Goal: Task Accomplishment & Management: Manage account settings

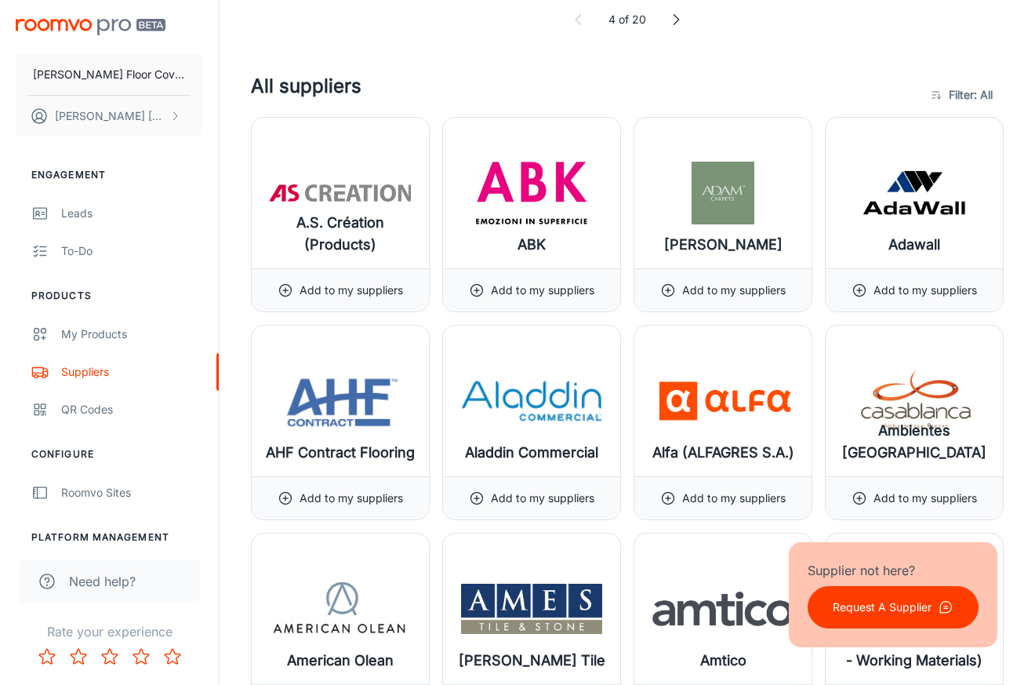
scroll to position [1583, 0]
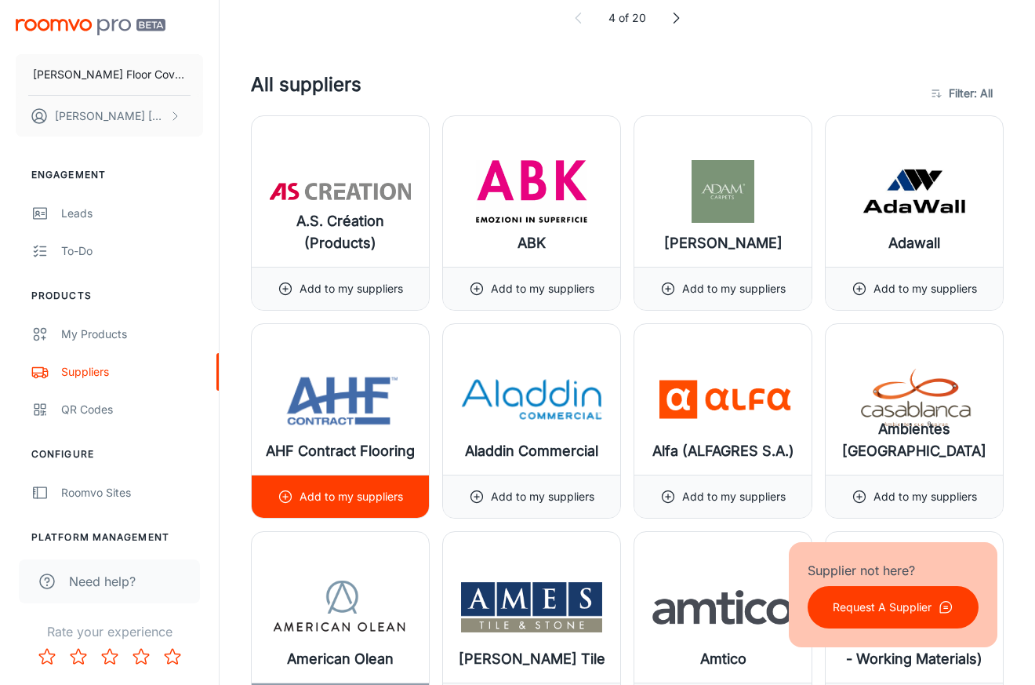
click at [340, 424] on img at bounding box center [340, 399] width 141 height 63
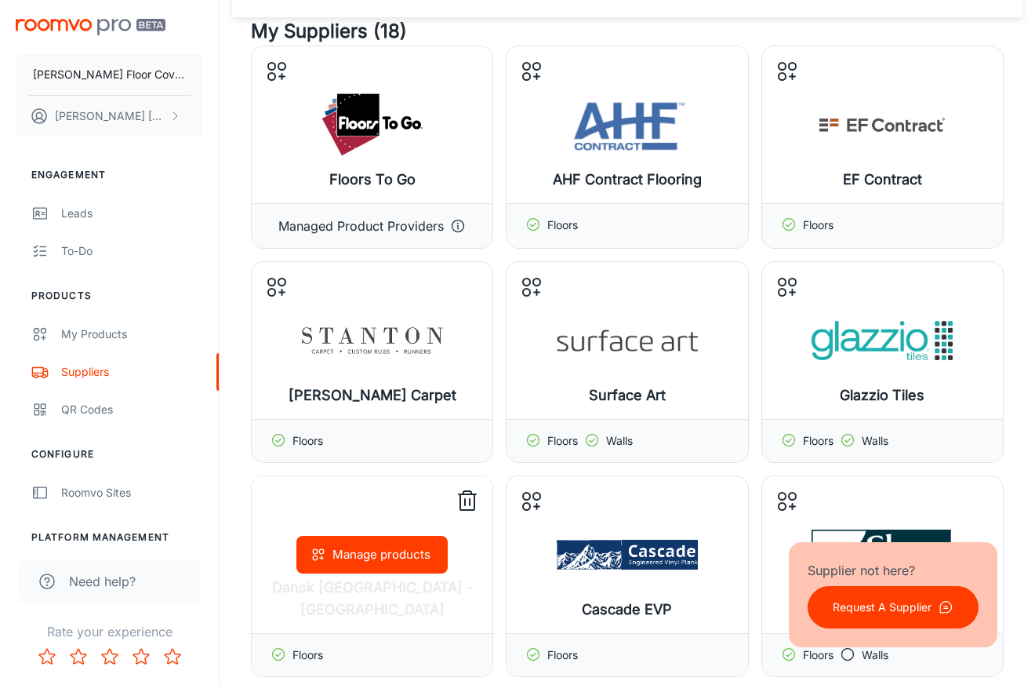
scroll to position [0, 0]
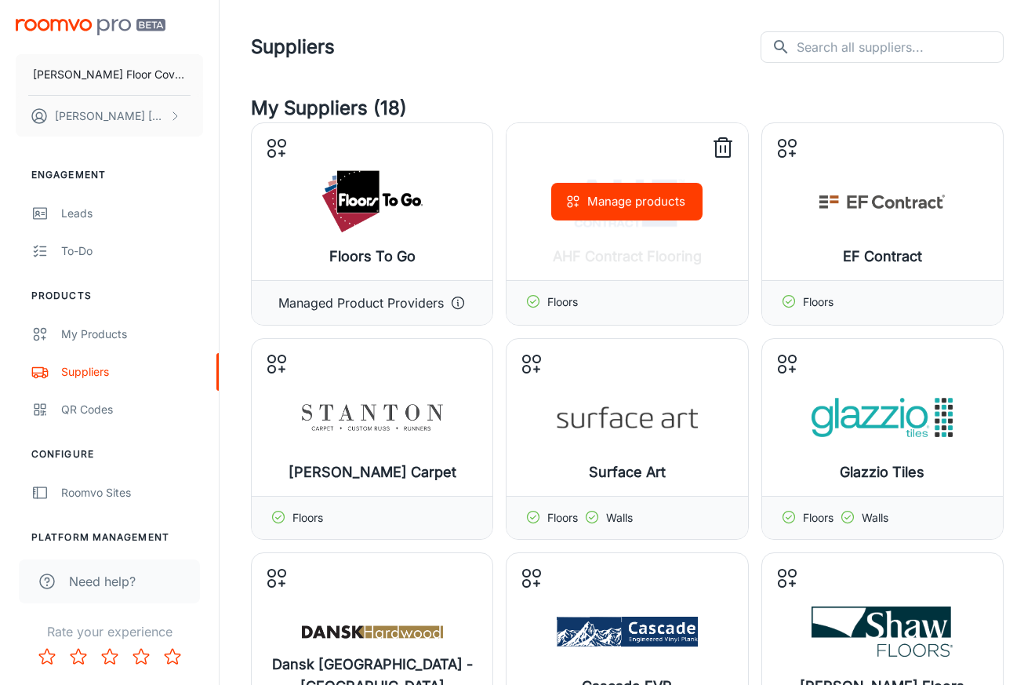
click at [561, 260] on div "Manage products" at bounding box center [627, 201] width 241 height 157
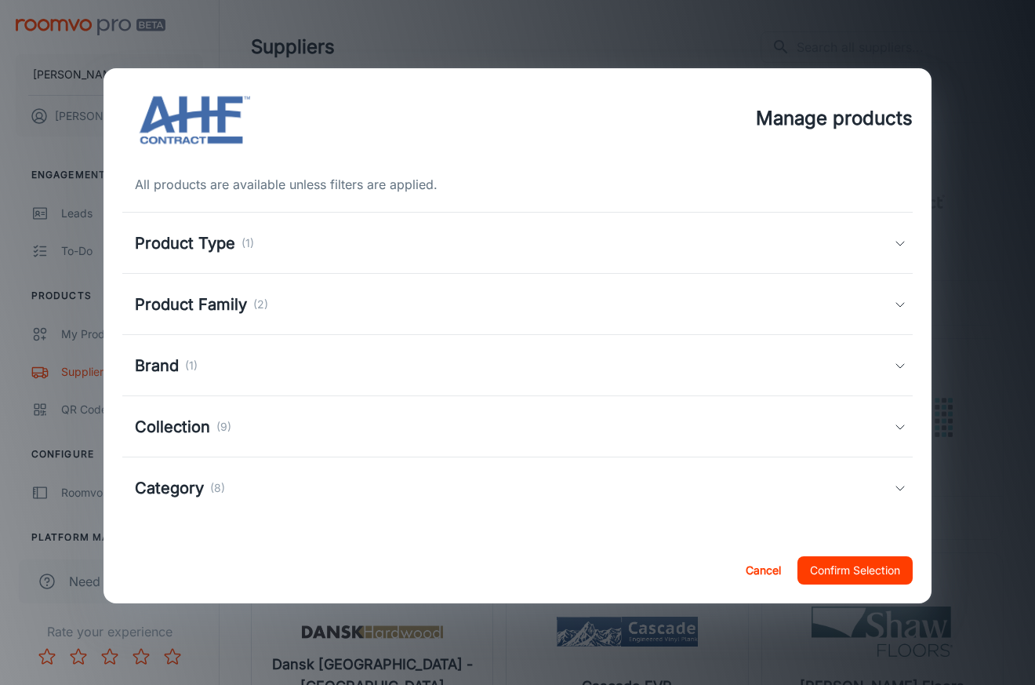
click at [220, 242] on h5 "Product Type" at bounding box center [185, 243] width 100 height 24
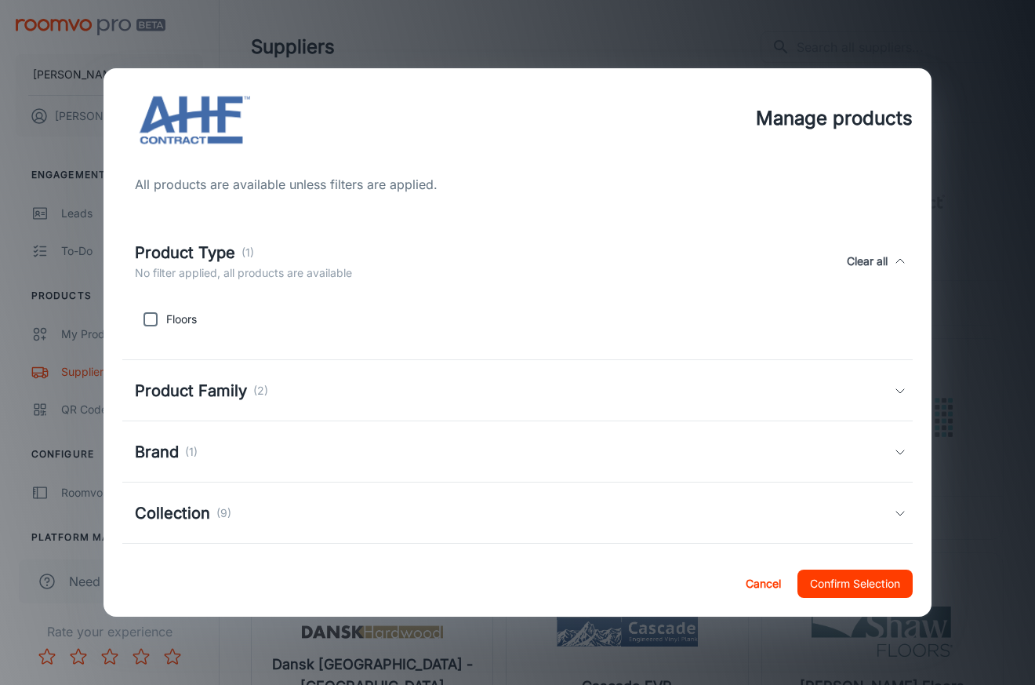
click at [220, 398] on h5 "Product Family" at bounding box center [191, 391] width 112 height 24
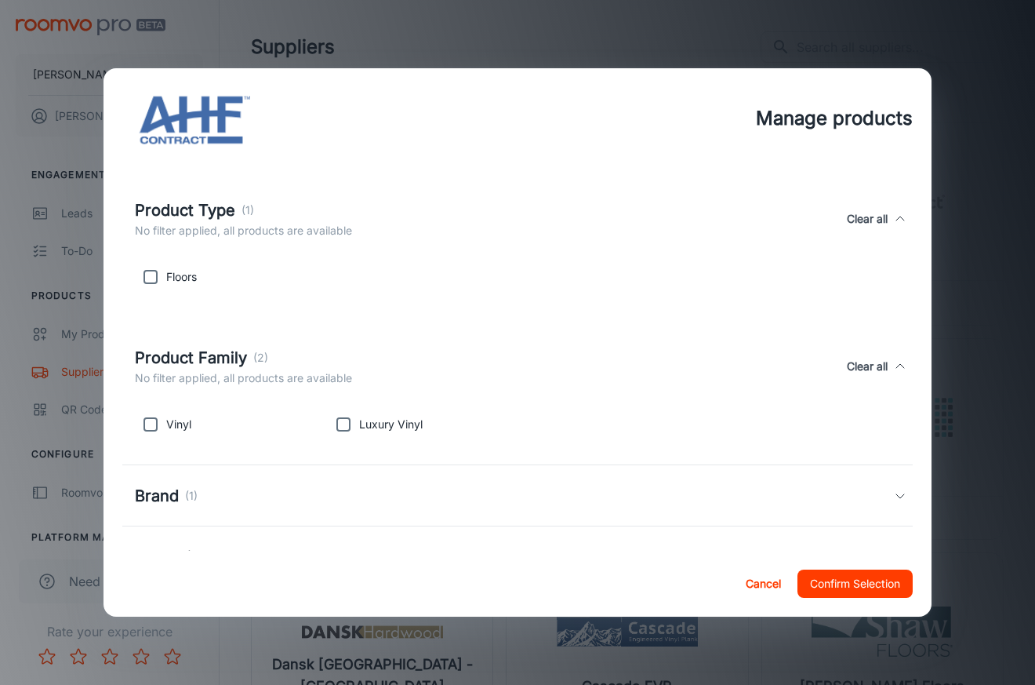
scroll to position [71, 0]
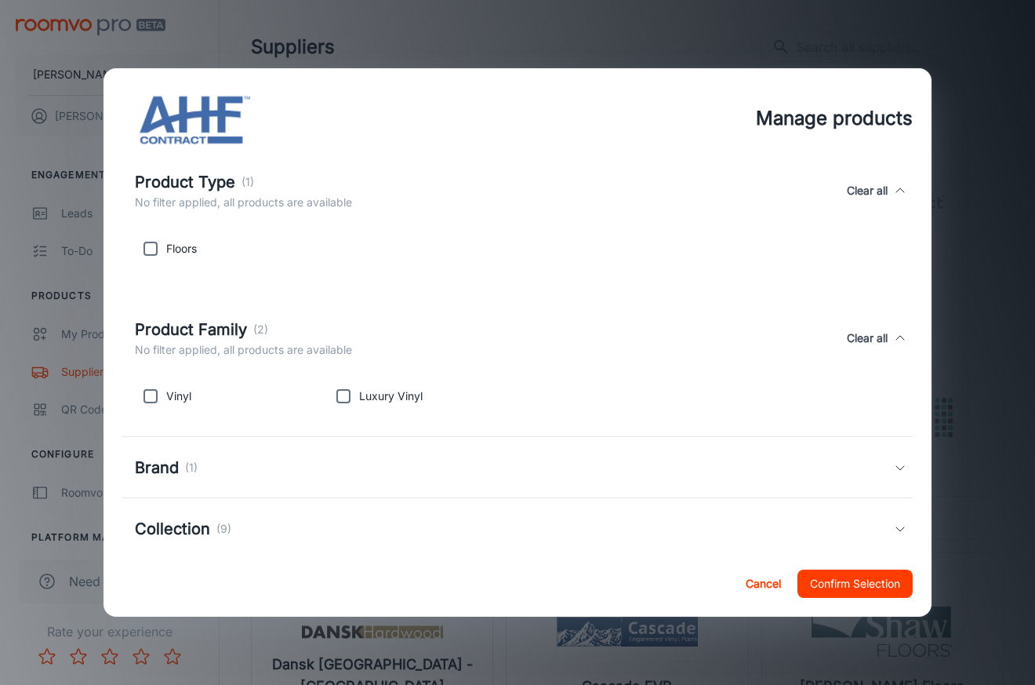
click at [164, 467] on h5 "Brand" at bounding box center [157, 468] width 44 height 24
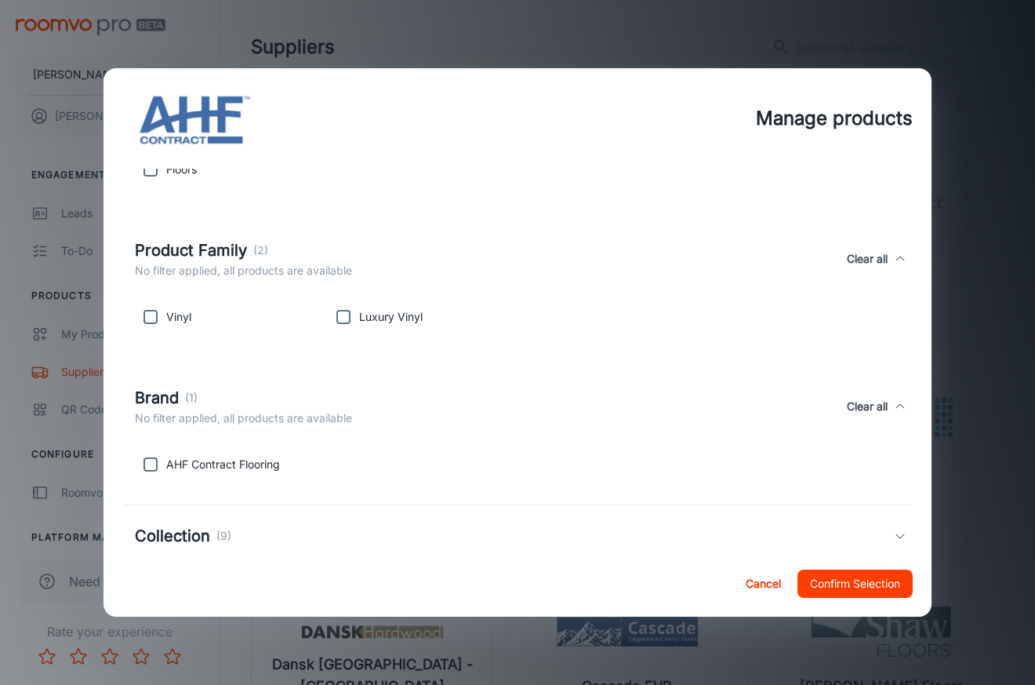
scroll to position [180, 0]
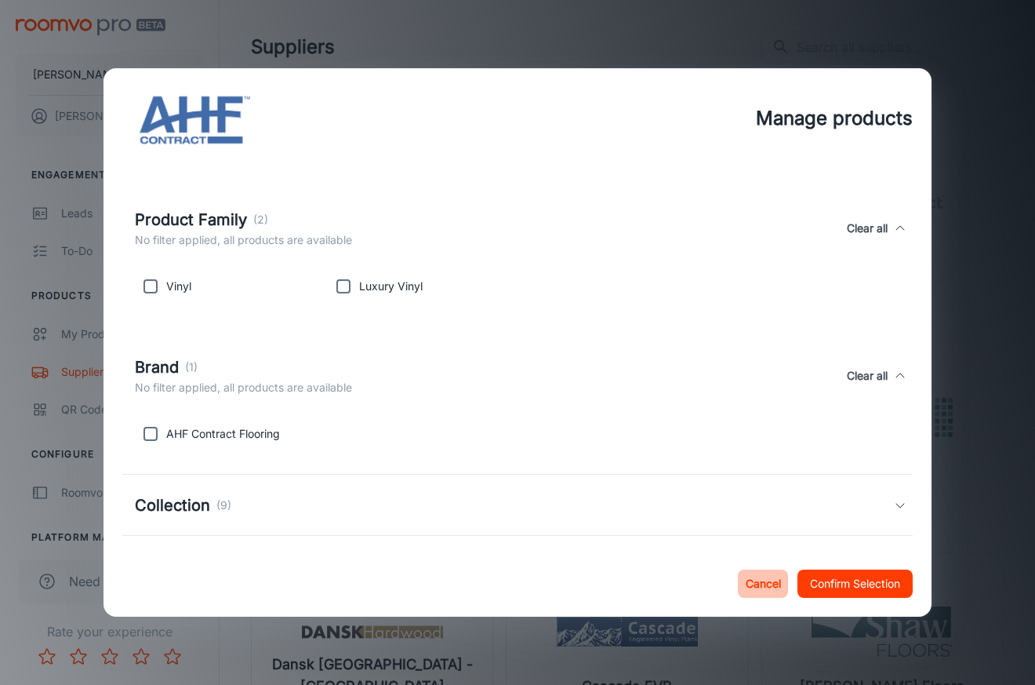
click at [747, 583] on button "Cancel" at bounding box center [763, 583] width 50 height 28
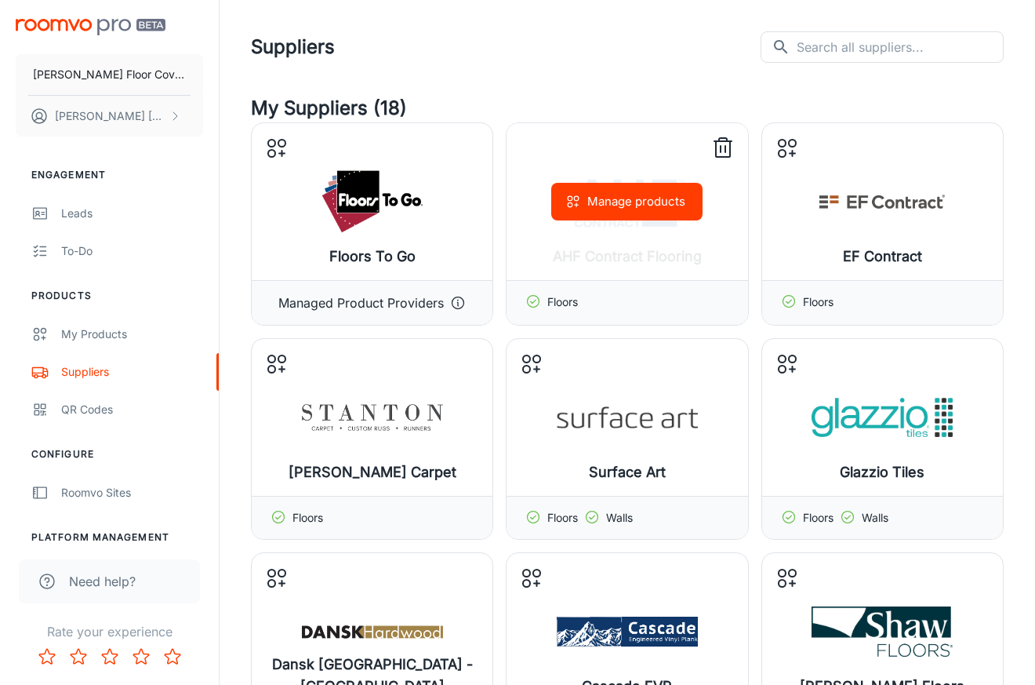
click at [721, 151] on line at bounding box center [721, 149] width 0 height 6
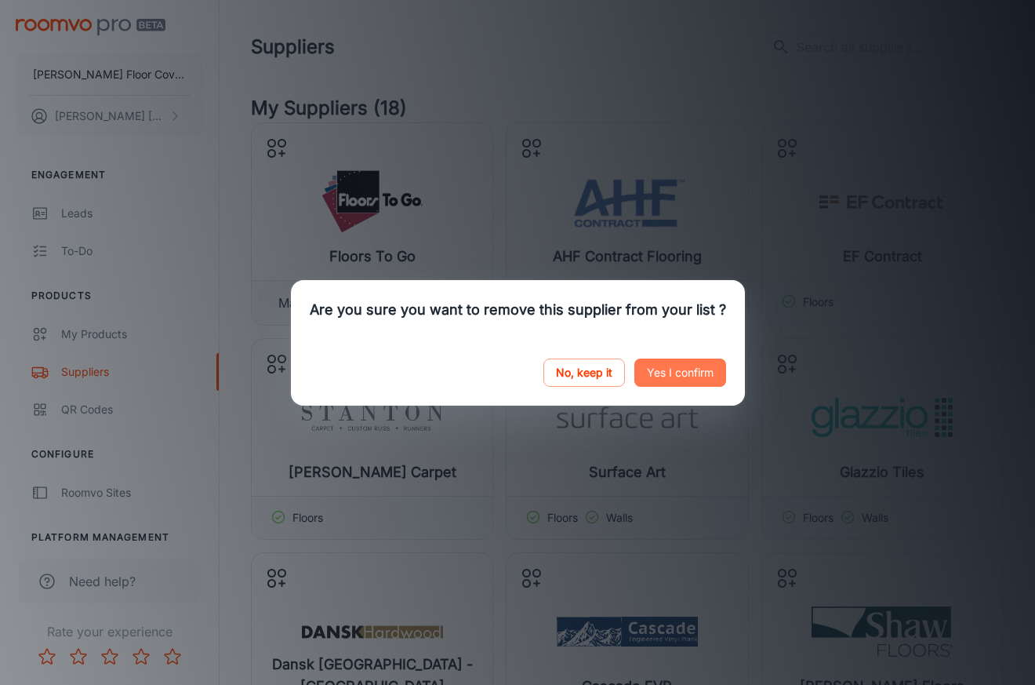
click at [661, 377] on button "Yes I confirm" at bounding box center [680, 372] width 92 height 28
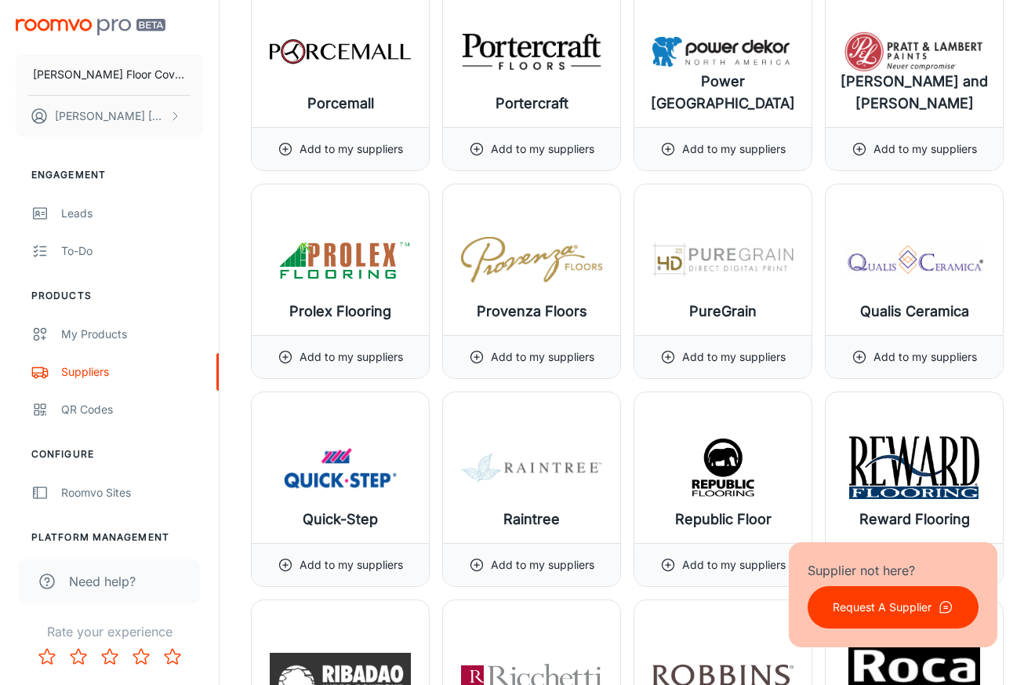
scroll to position [15646, 0]
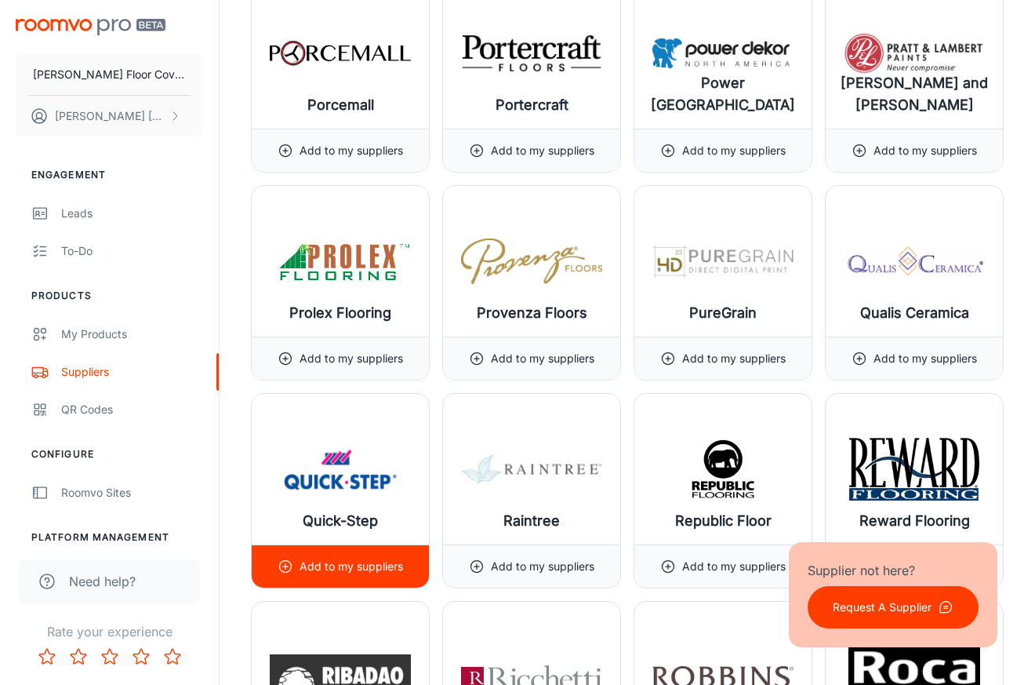
click at [334, 572] on p "Add to my suppliers" at bounding box center [352, 566] width 104 height 17
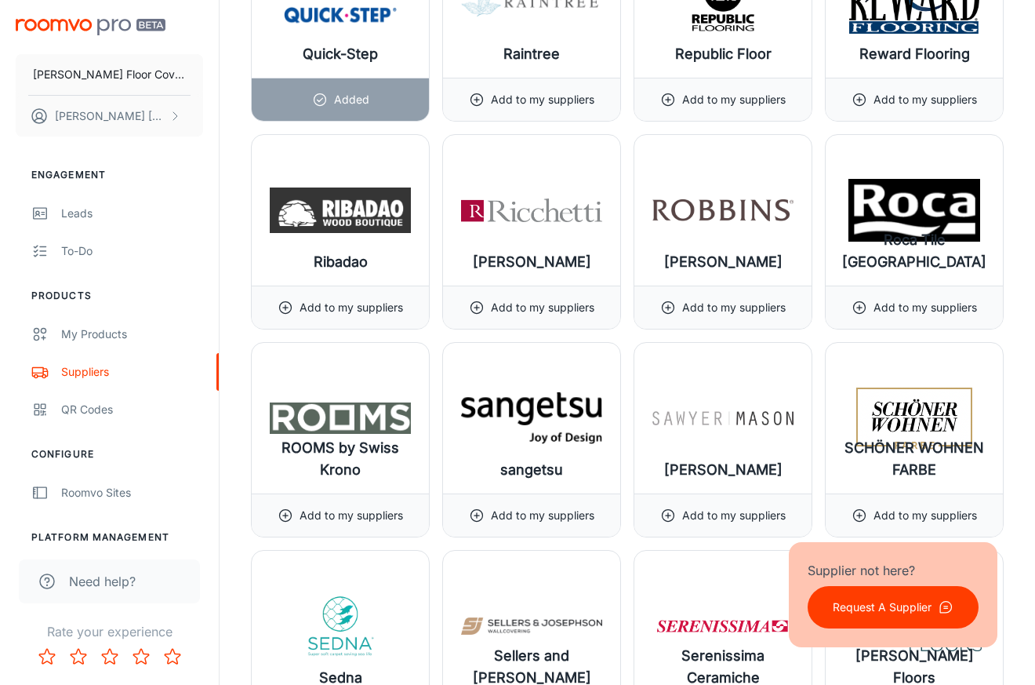
scroll to position [16118, 0]
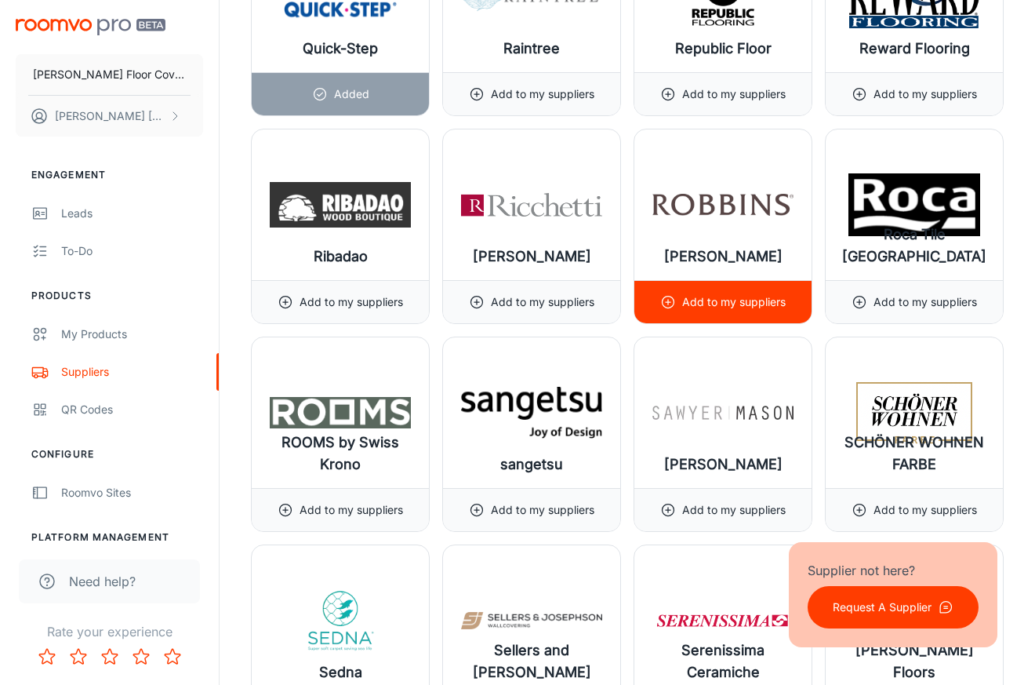
click at [742, 294] on p "Add to my suppliers" at bounding box center [734, 301] width 104 height 17
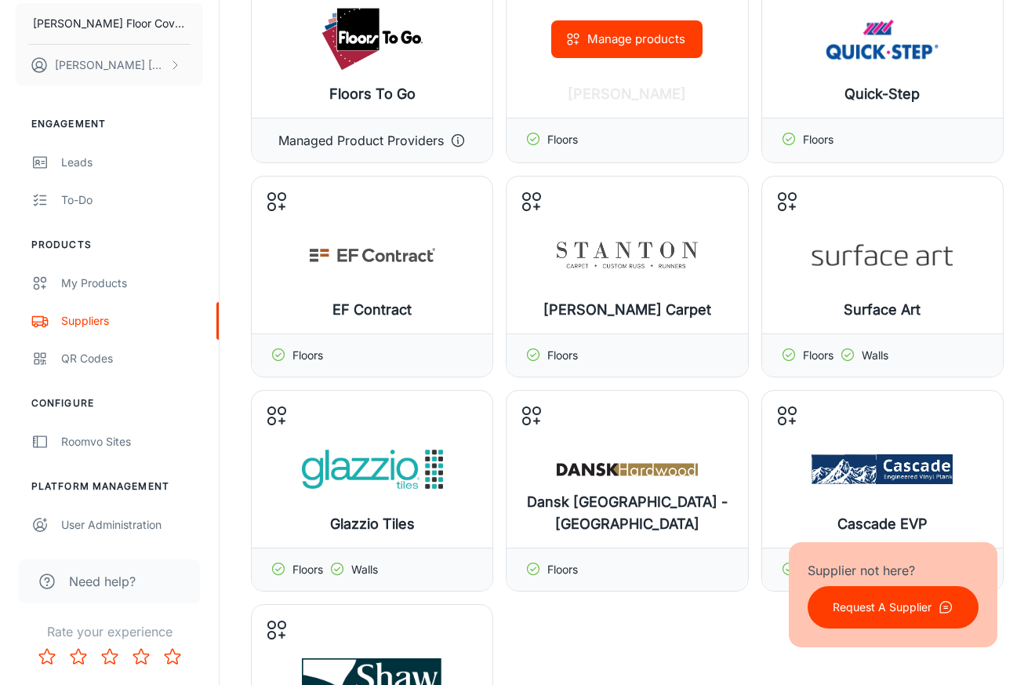
scroll to position [0, 0]
